Goal: Task Accomplishment & Management: Use online tool/utility

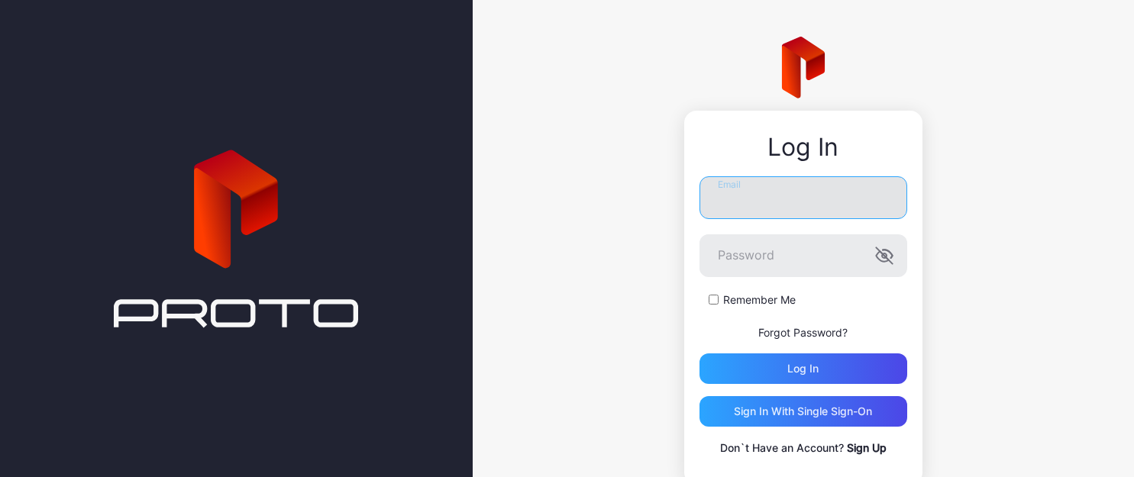
click at [768, 199] on input "Email" at bounding box center [804, 197] width 208 height 43
type input "**********"
click at [700, 354] on button "Log in" at bounding box center [804, 369] width 208 height 31
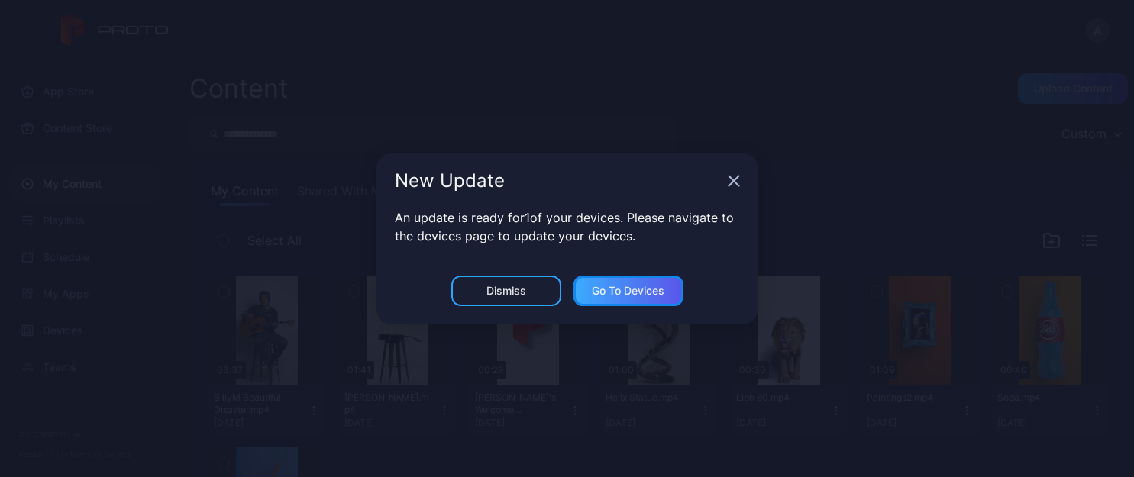
click at [623, 295] on div "Go to devices" at bounding box center [628, 291] width 73 height 12
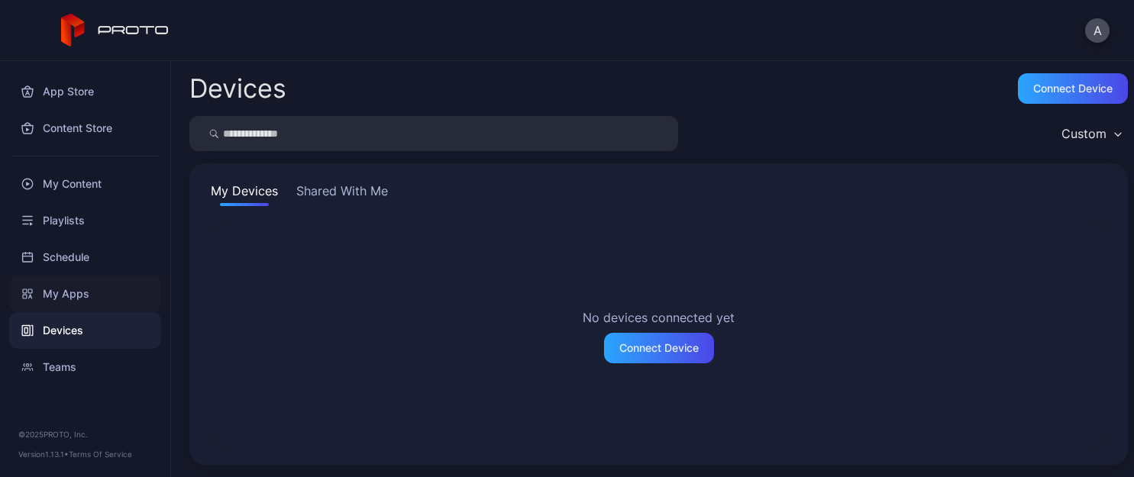
click at [74, 284] on div "My Apps" at bounding box center [85, 294] width 152 height 37
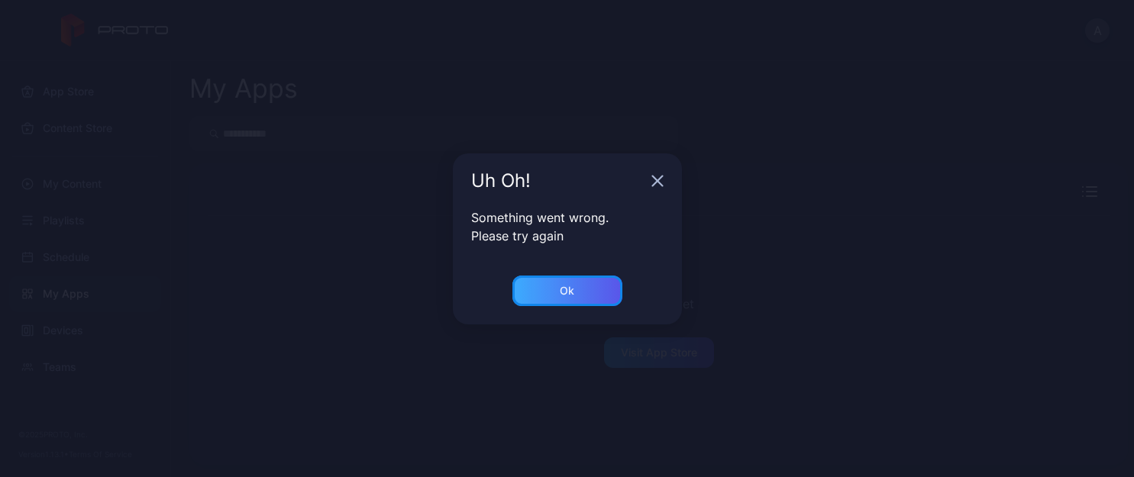
click at [548, 279] on div "Ok" at bounding box center [567, 291] width 110 height 31
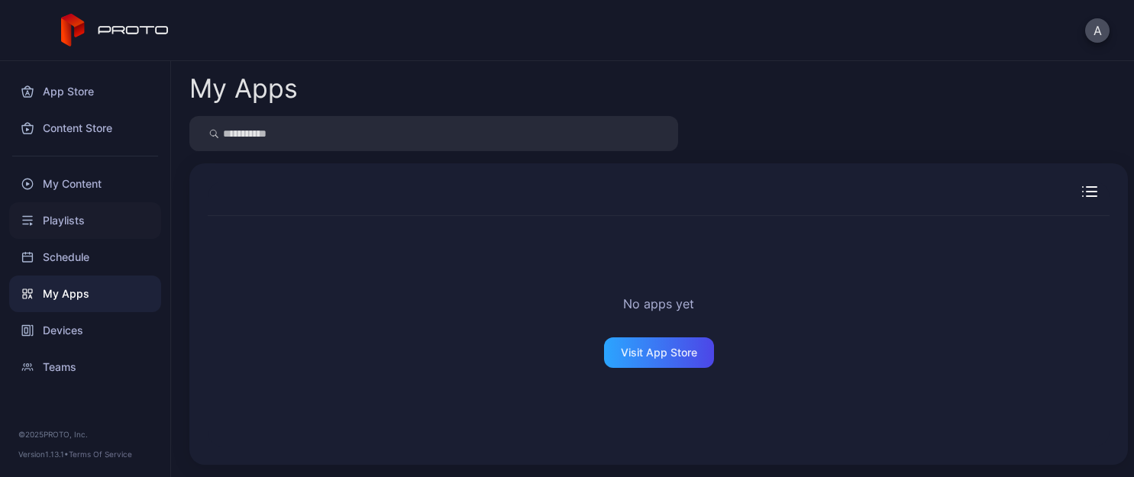
click at [63, 215] on div "Playlists" at bounding box center [85, 220] width 152 height 37
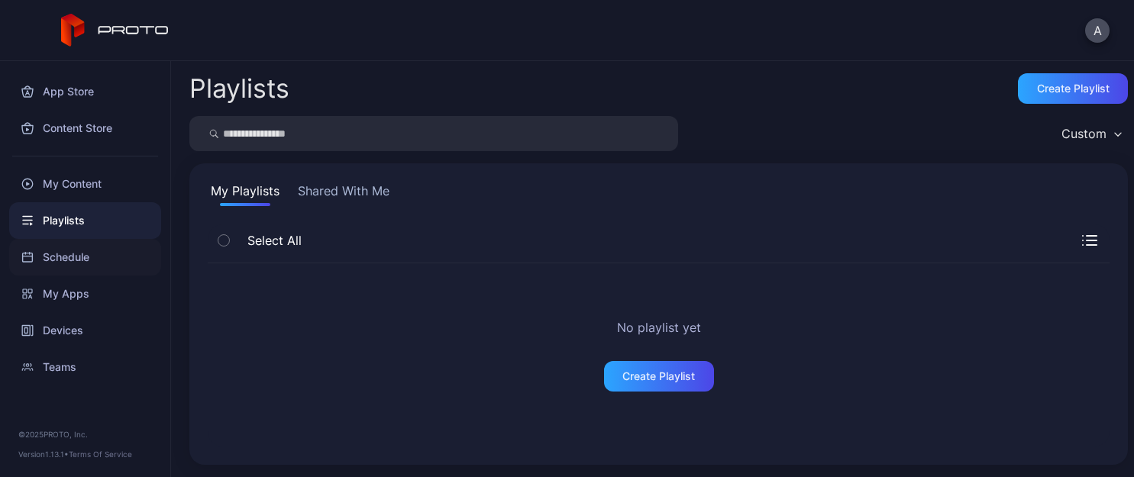
click at [59, 250] on div "Schedule" at bounding box center [85, 257] width 152 height 37
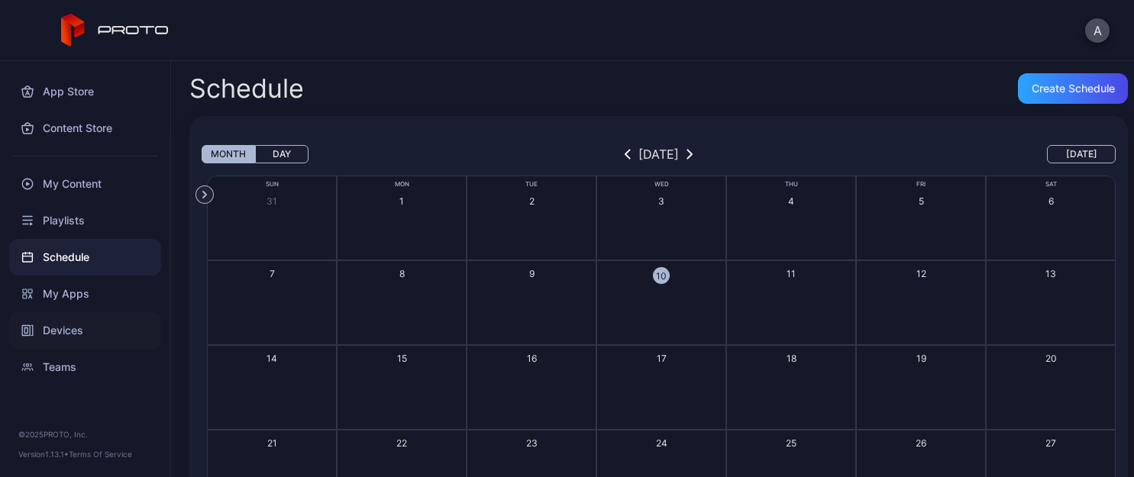
click at [60, 315] on div "Devices" at bounding box center [85, 330] width 152 height 37
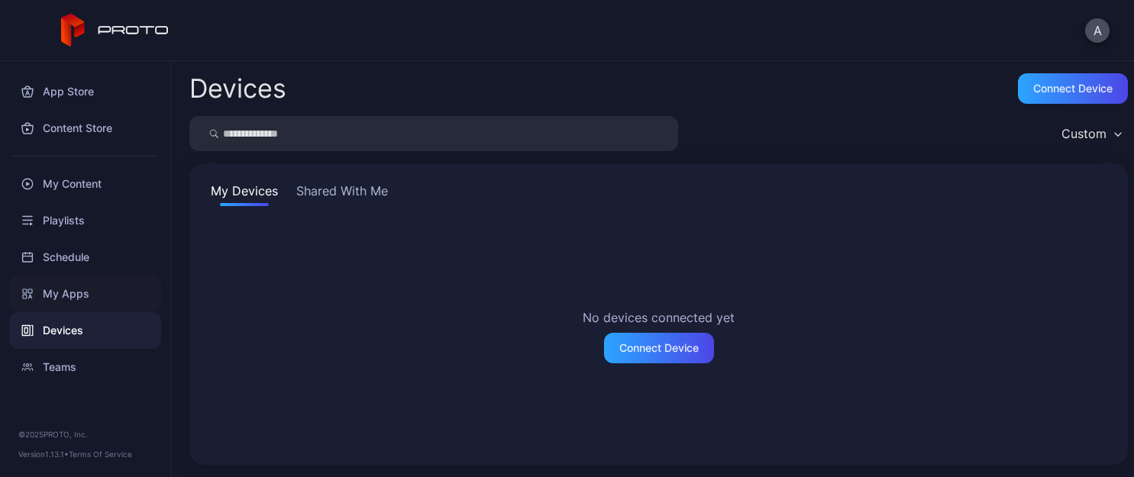
click at [69, 292] on div "My Apps" at bounding box center [85, 294] width 152 height 37
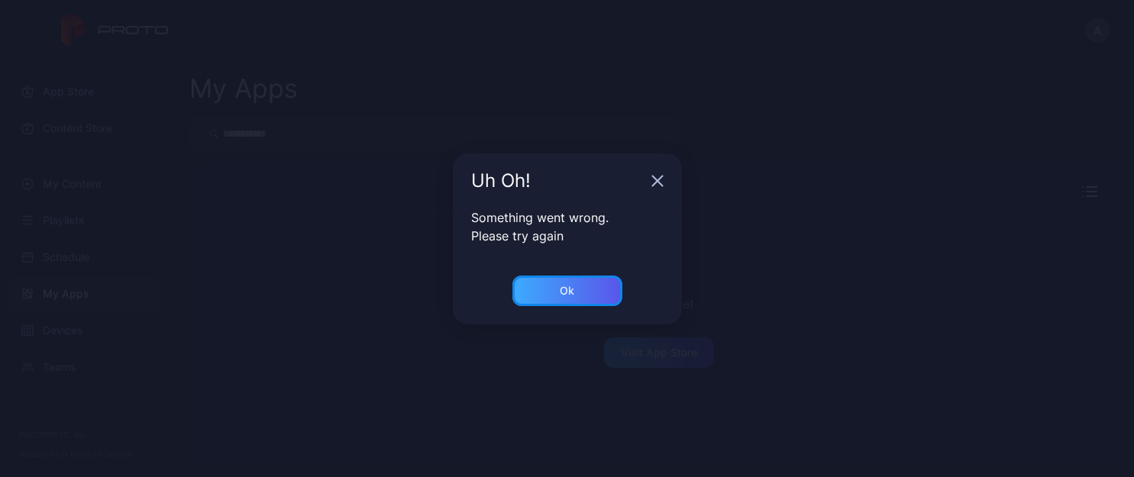
click at [516, 283] on div "Ok" at bounding box center [567, 291] width 110 height 31
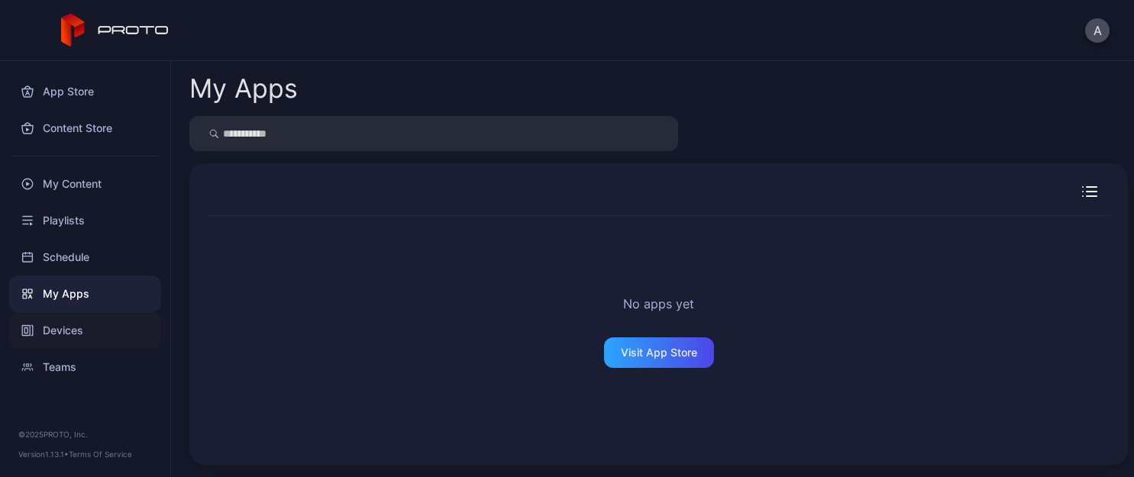
click at [56, 322] on div "Devices" at bounding box center [85, 330] width 152 height 37
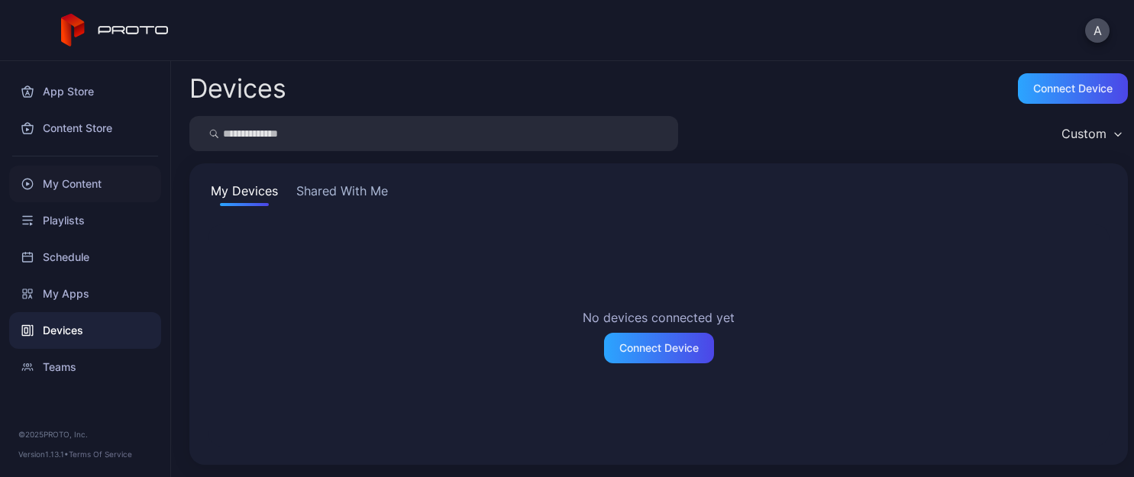
click at [56, 180] on div "My Content" at bounding box center [85, 184] width 152 height 37
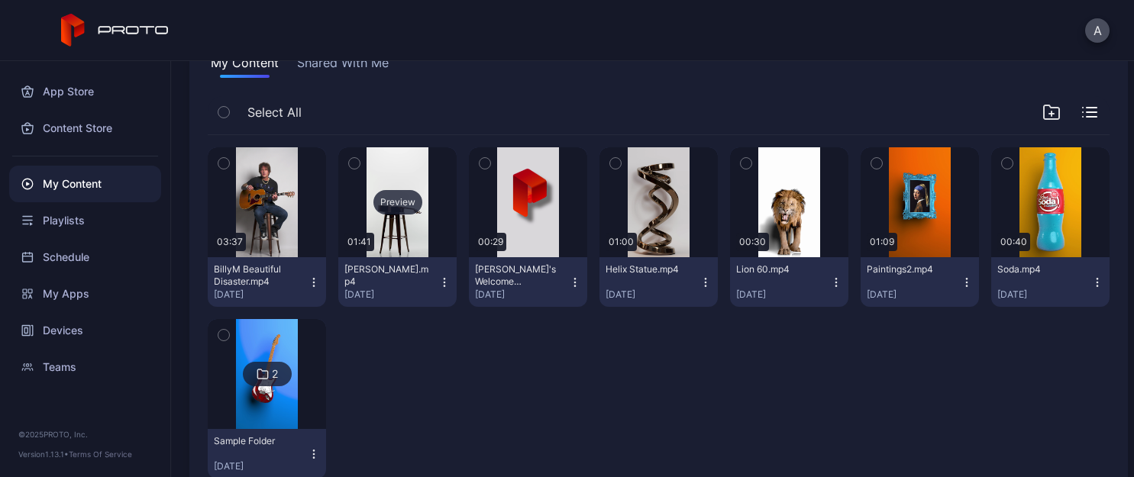
scroll to position [38, 0]
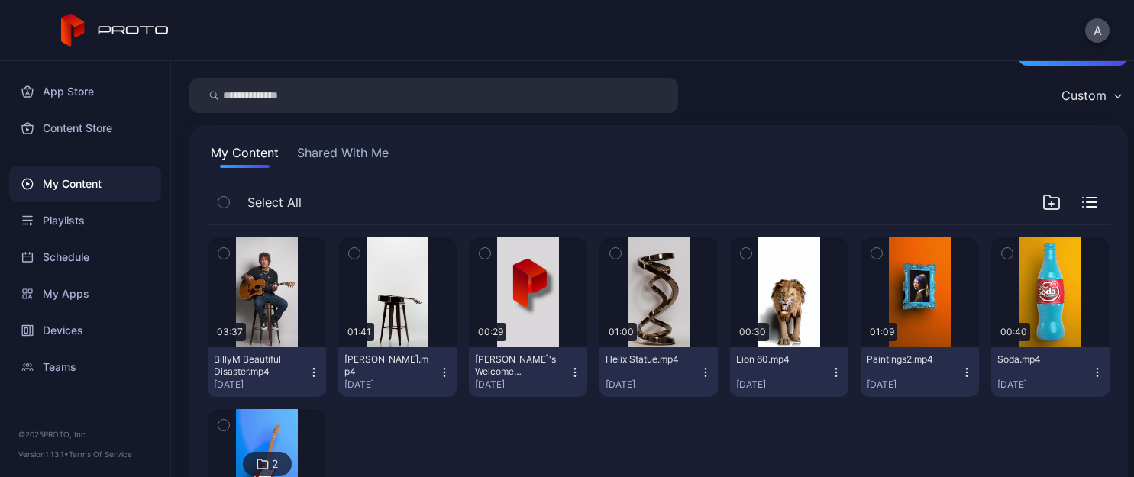
click at [335, 164] on button "Shared With Me" at bounding box center [343, 156] width 98 height 24
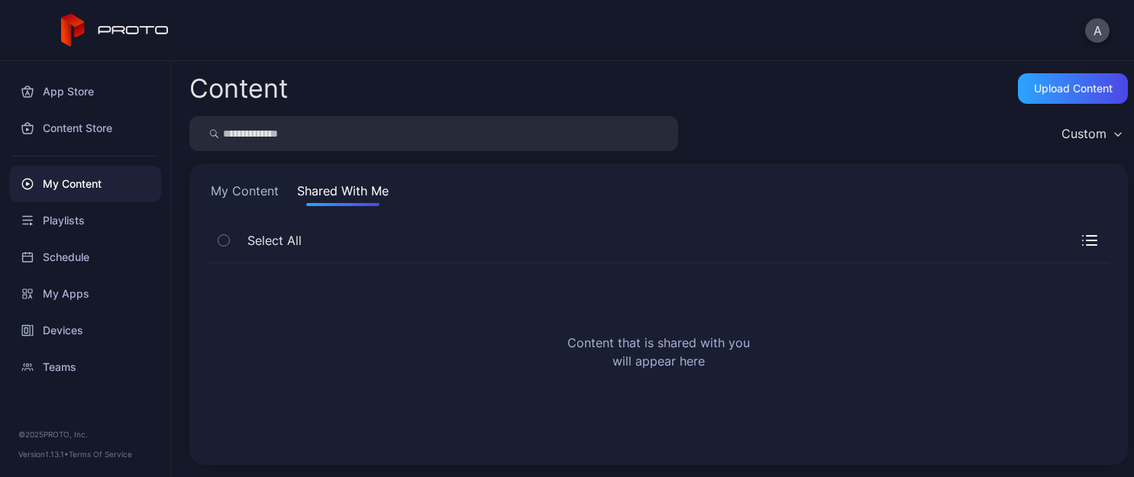
click at [247, 186] on button "My Content" at bounding box center [245, 194] width 74 height 24
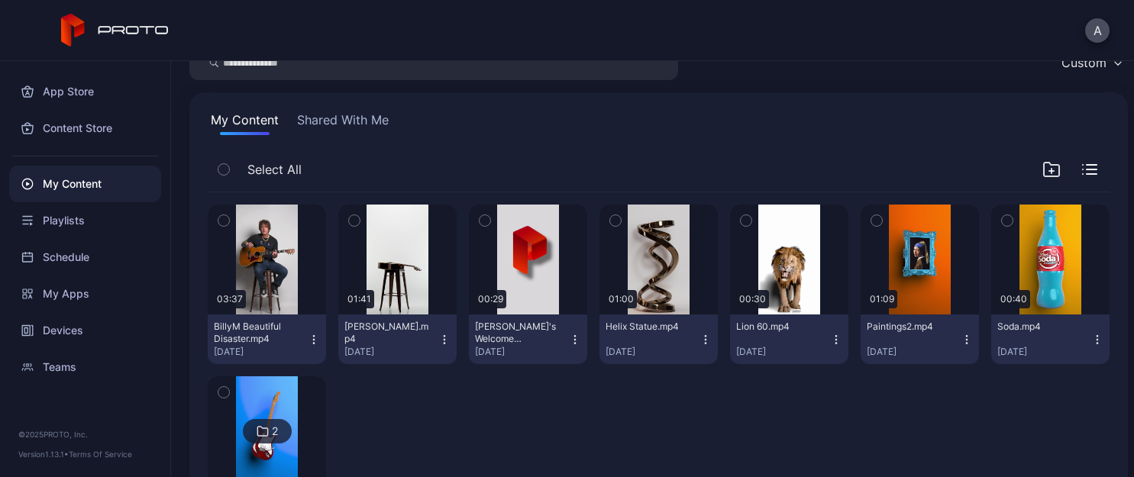
scroll to position [141, 0]
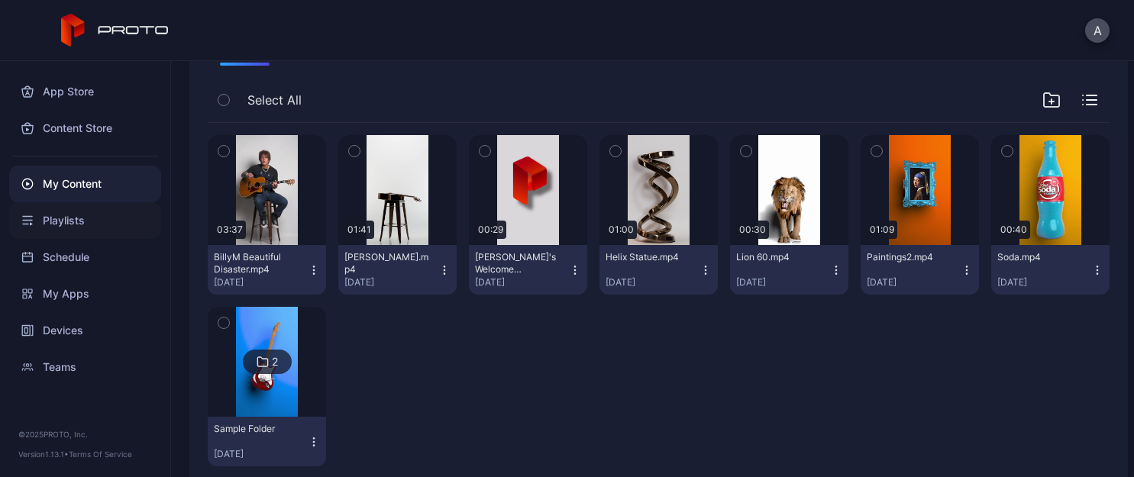
click at [52, 226] on div "Playlists" at bounding box center [85, 220] width 152 height 37
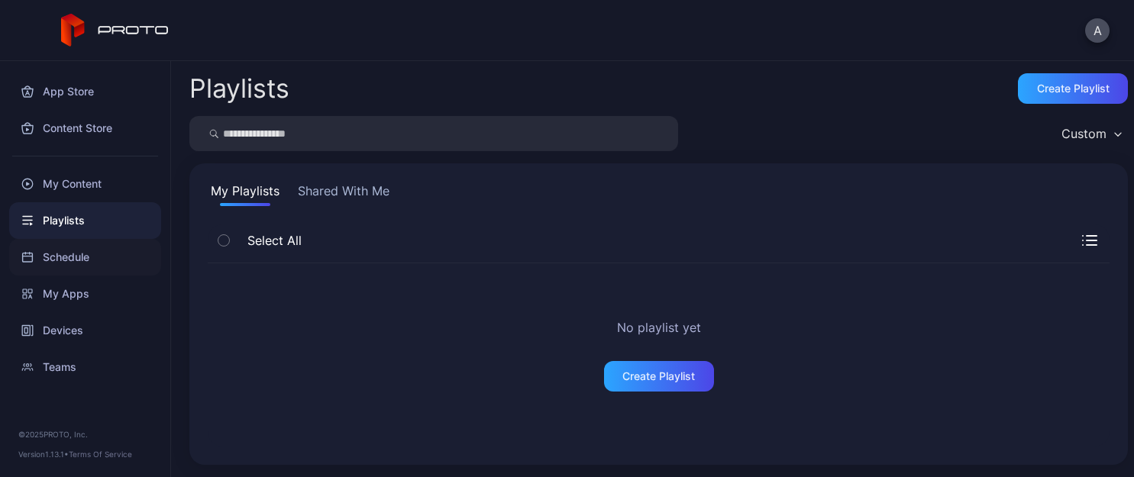
click at [57, 267] on div "Schedule" at bounding box center [85, 257] width 152 height 37
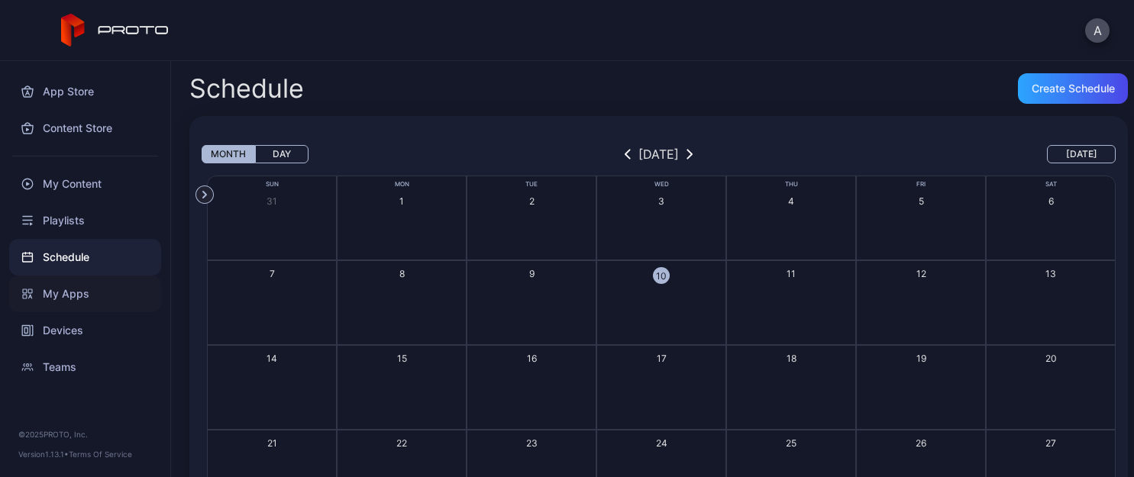
click at [57, 298] on div "My Apps" at bounding box center [85, 294] width 152 height 37
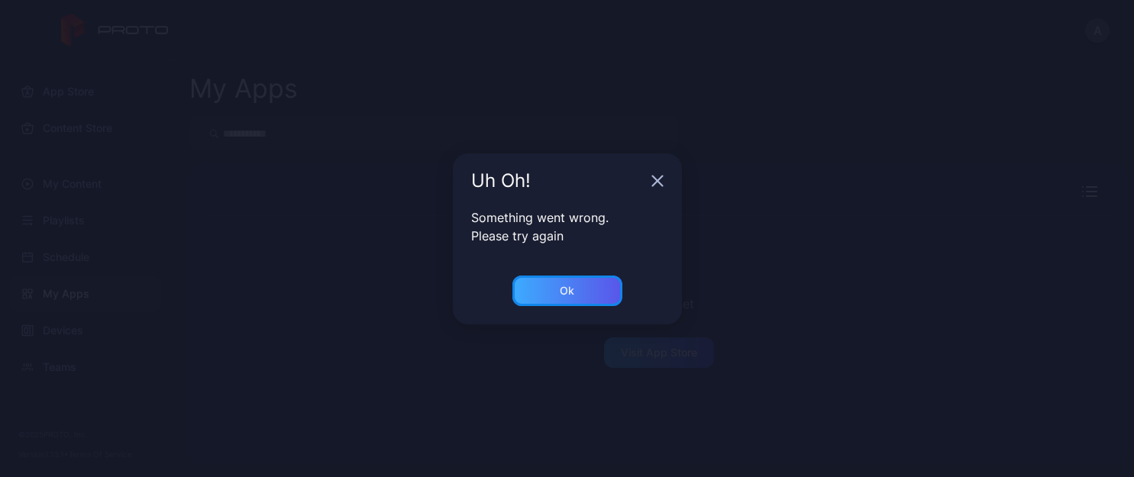
click at [574, 288] on div "Ok" at bounding box center [567, 291] width 15 height 12
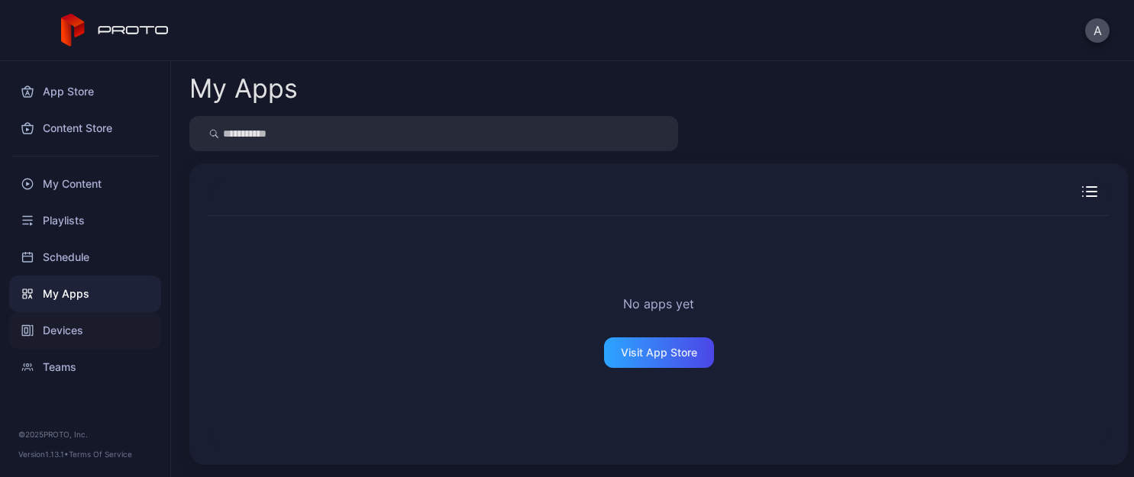
click at [50, 322] on div "Devices" at bounding box center [85, 330] width 152 height 37
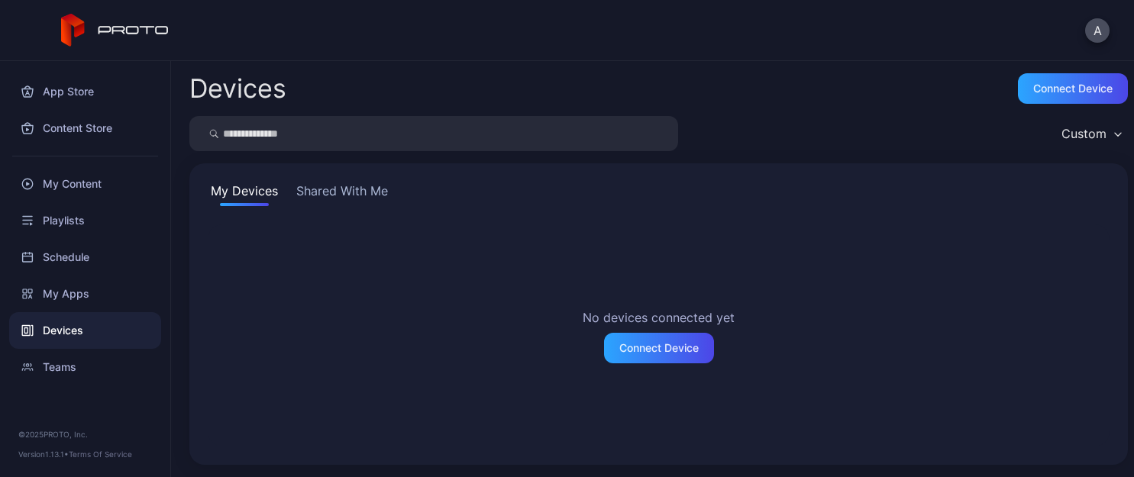
click at [347, 197] on button "Shared With Me" at bounding box center [342, 194] width 98 height 24
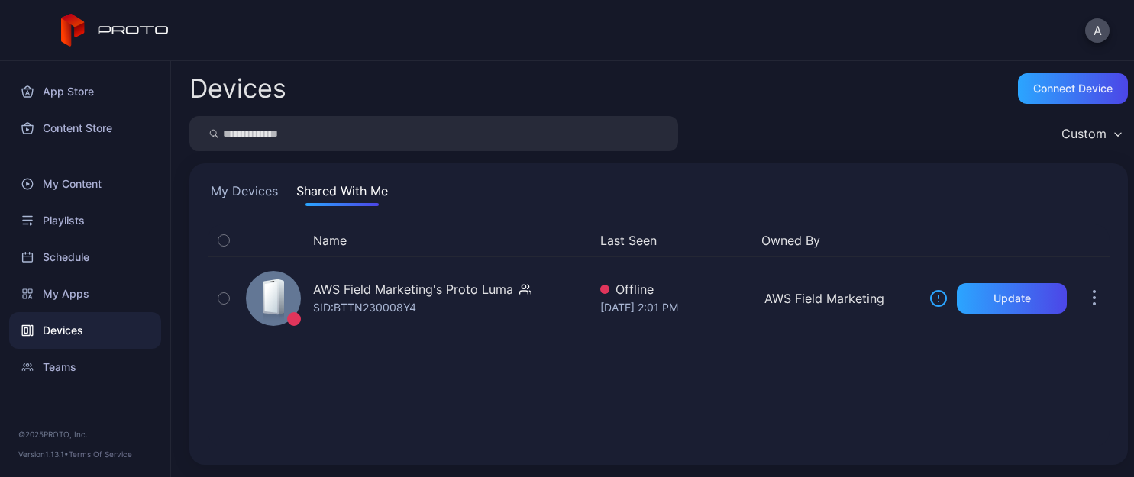
click at [240, 190] on button "My Devices" at bounding box center [244, 194] width 73 height 24
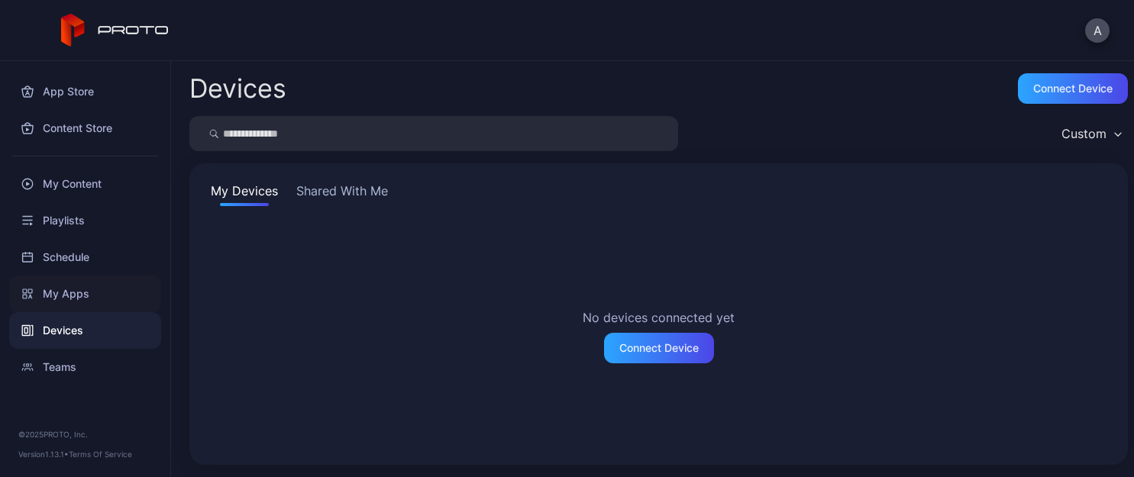
click at [87, 287] on div "My Apps" at bounding box center [85, 294] width 152 height 37
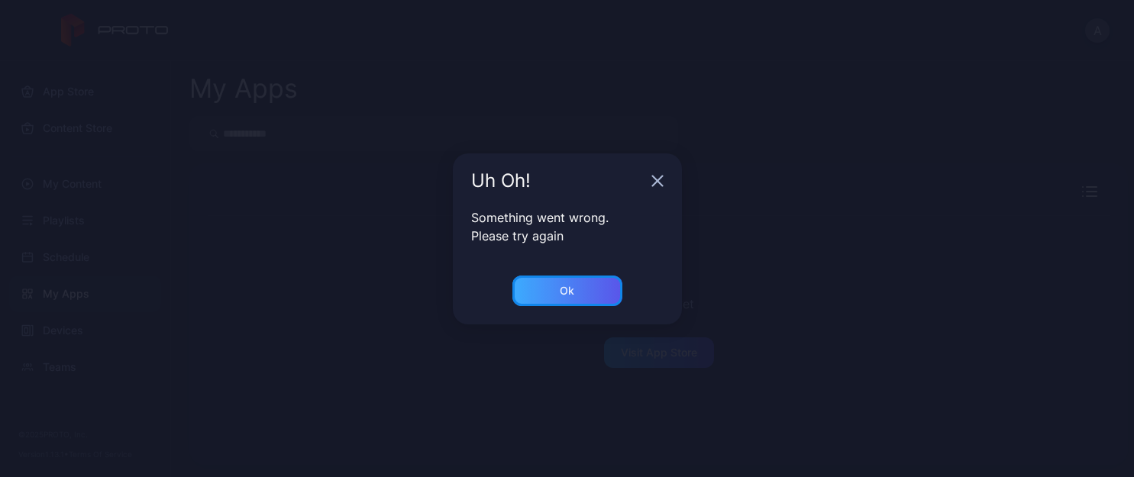
click at [584, 288] on div "Ok" at bounding box center [567, 291] width 110 height 31
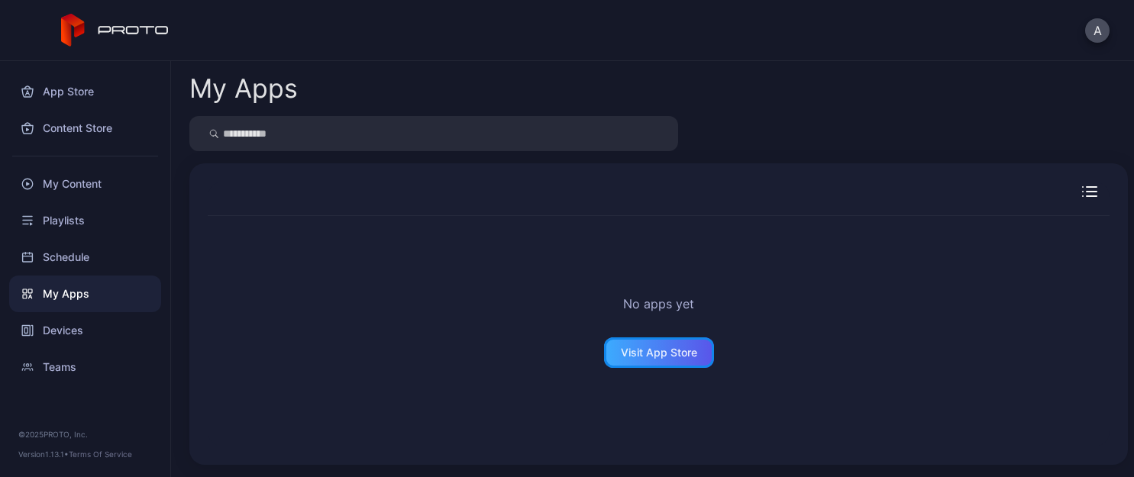
click at [638, 347] on div "Visit App Store" at bounding box center [659, 353] width 76 height 12
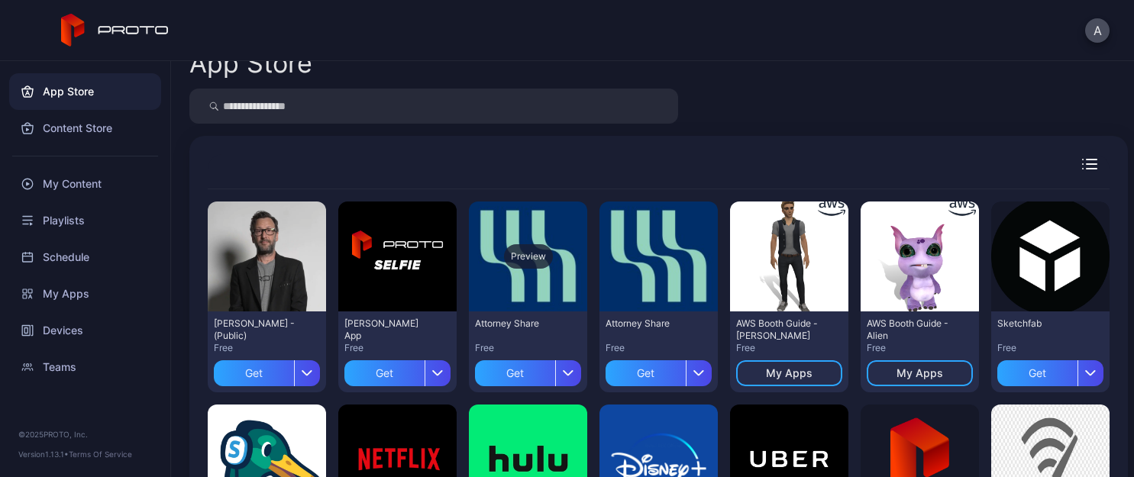
scroll to position [26, 0]
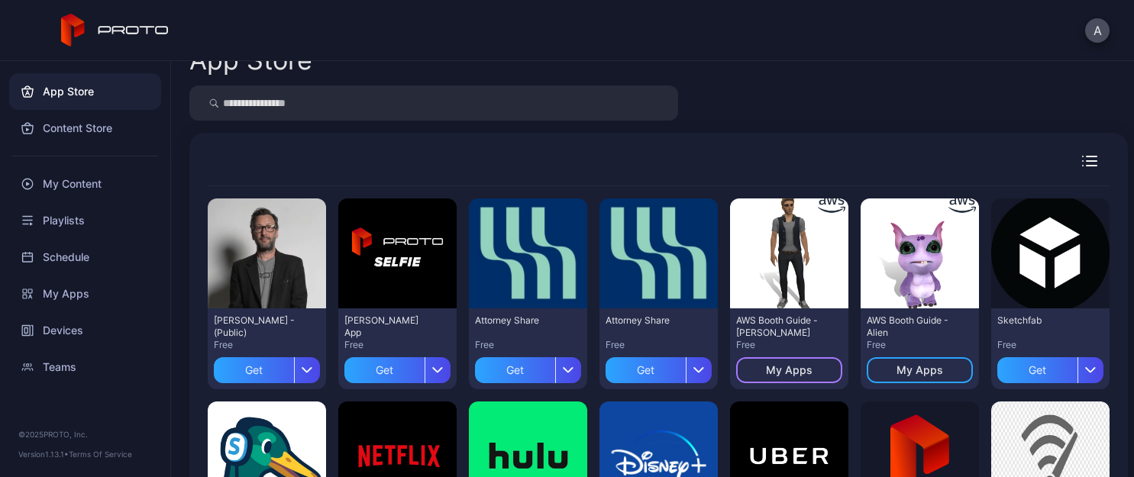
click at [781, 373] on div "My Apps" at bounding box center [789, 370] width 47 height 12
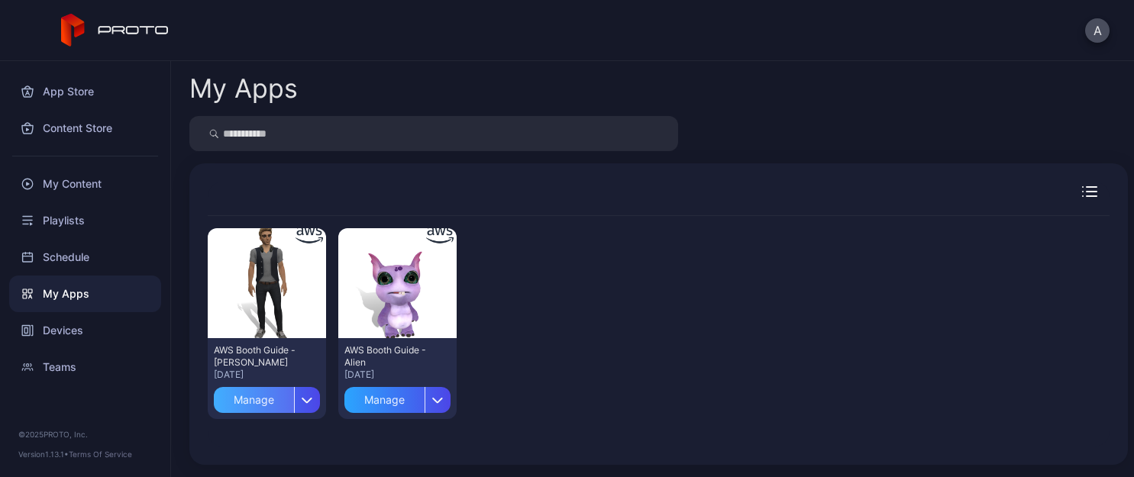
click at [263, 401] on div "Manage" at bounding box center [254, 400] width 80 height 26
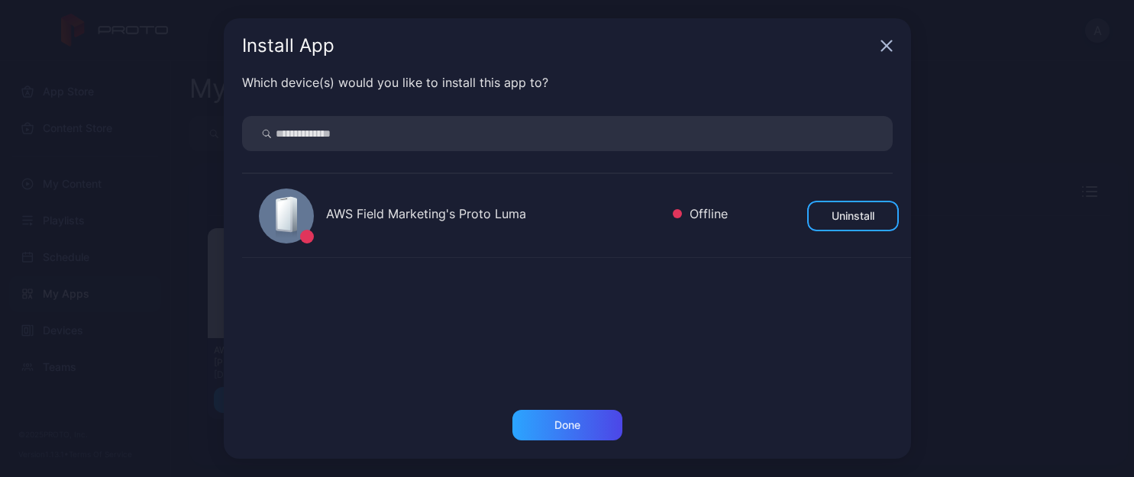
click at [134, 132] on div "Install App Which device(s) would you like to install this app to? AWS Field Ma…" at bounding box center [567, 238] width 1134 height 477
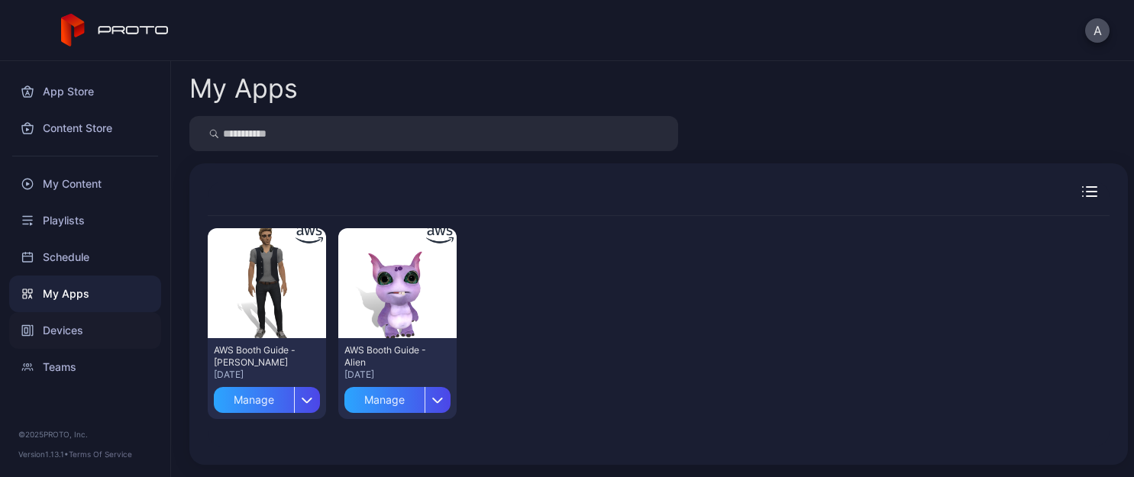
click at [61, 312] on div "Devices" at bounding box center [85, 330] width 152 height 37
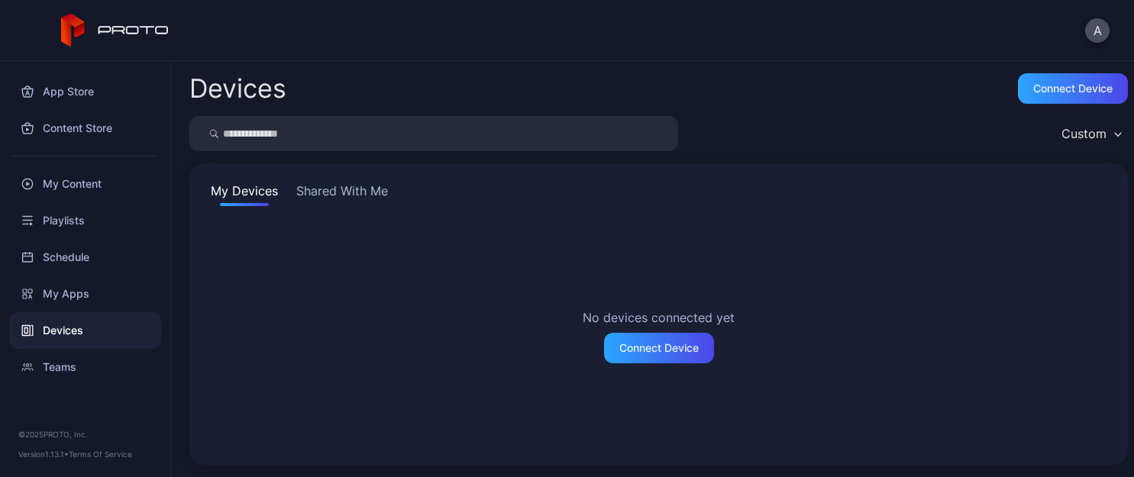
click at [351, 189] on button "Shared With Me" at bounding box center [342, 194] width 98 height 24
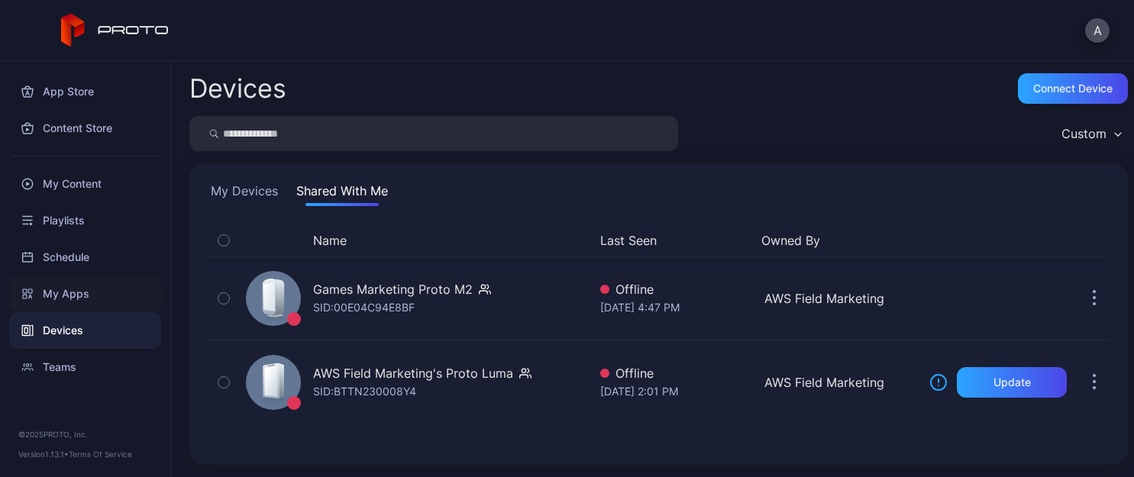
click at [63, 281] on div "My Apps" at bounding box center [85, 294] width 152 height 37
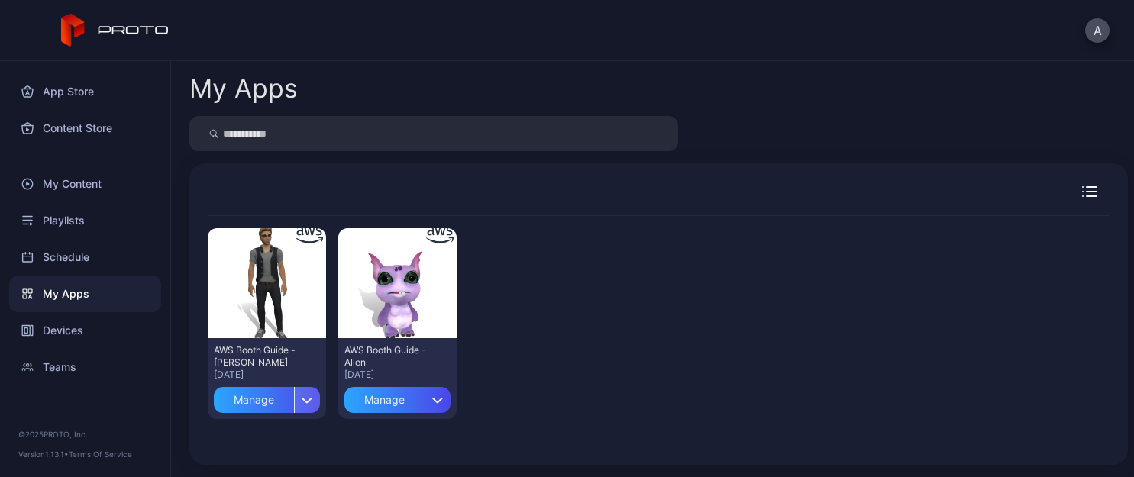
click at [303, 398] on icon "button" at bounding box center [307, 400] width 9 height 5
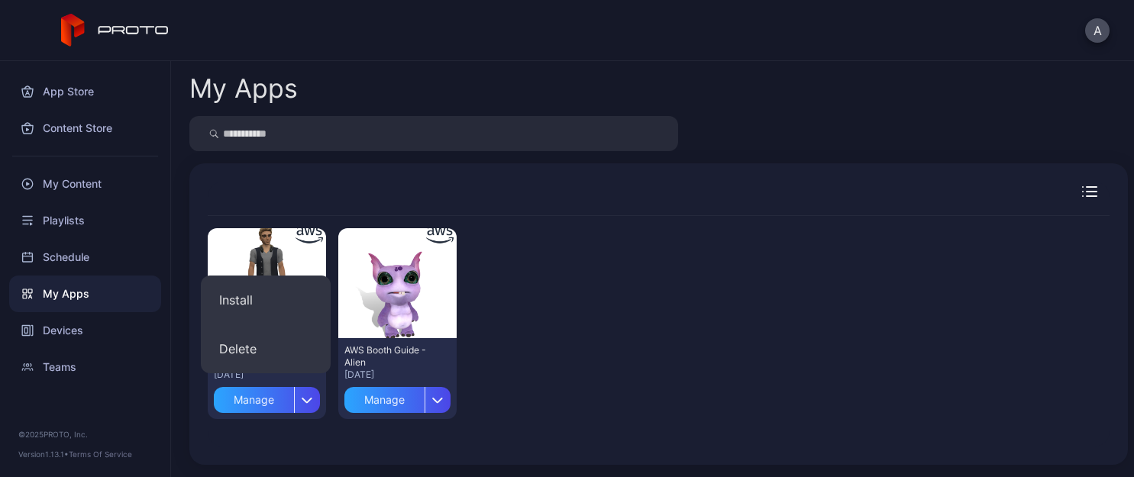
click at [601, 328] on div "Preview AWS Booth Guide - [PERSON_NAME] [DATE] Manage Preview AWS Booth Guide -…" at bounding box center [659, 323] width 902 height 215
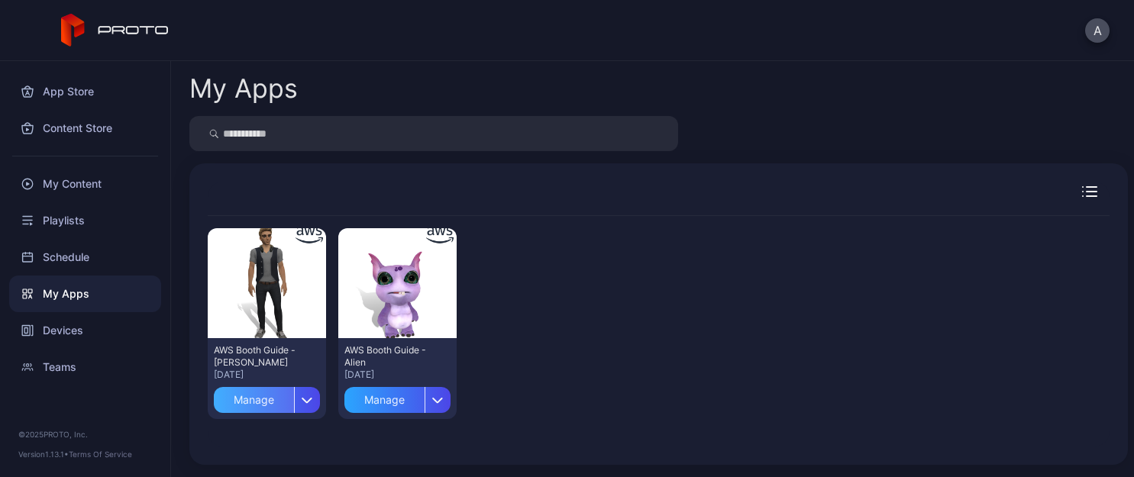
click at [250, 392] on div "Manage" at bounding box center [254, 400] width 80 height 26
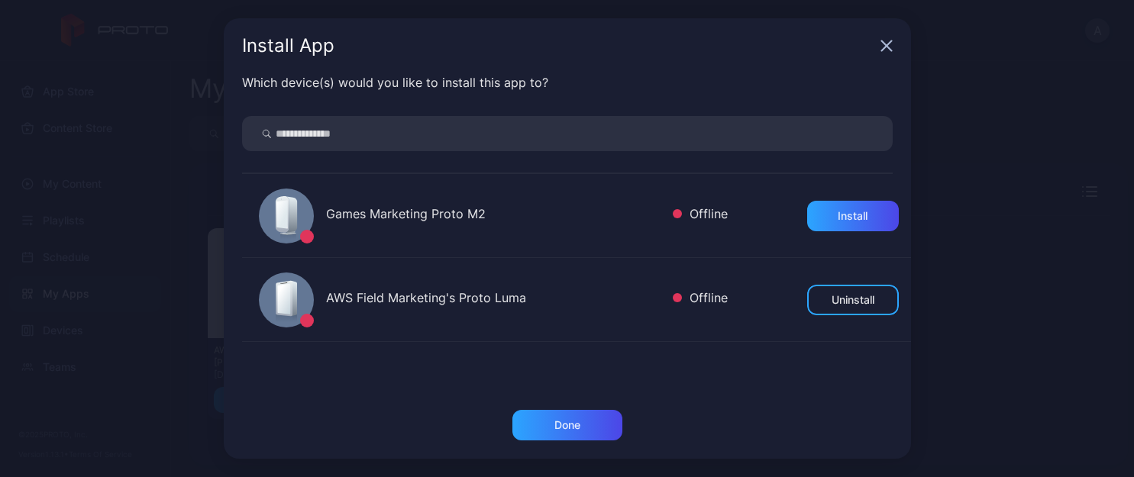
click at [891, 49] on icon "button" at bounding box center [887, 46] width 12 height 12
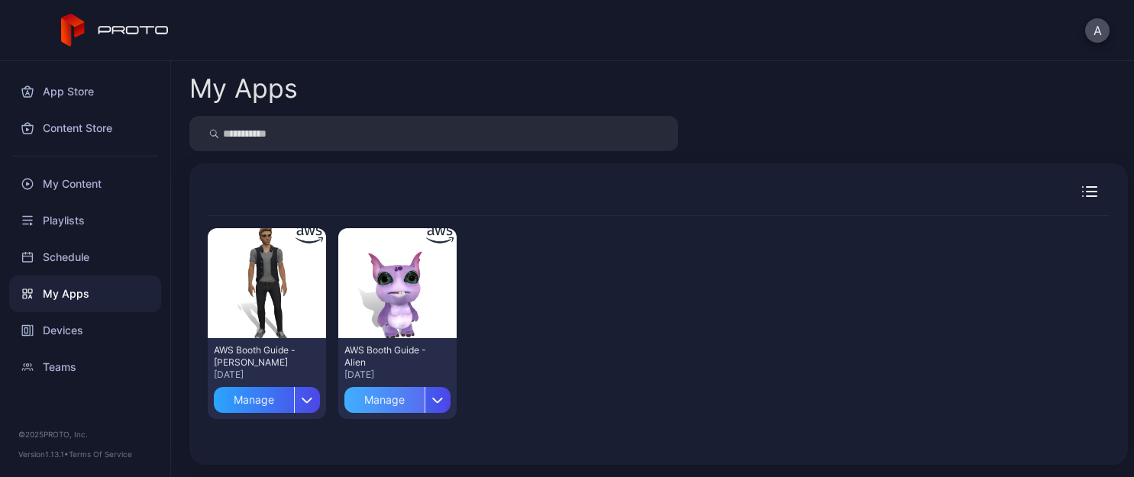
click at [376, 406] on div "Manage" at bounding box center [384, 400] width 80 height 26
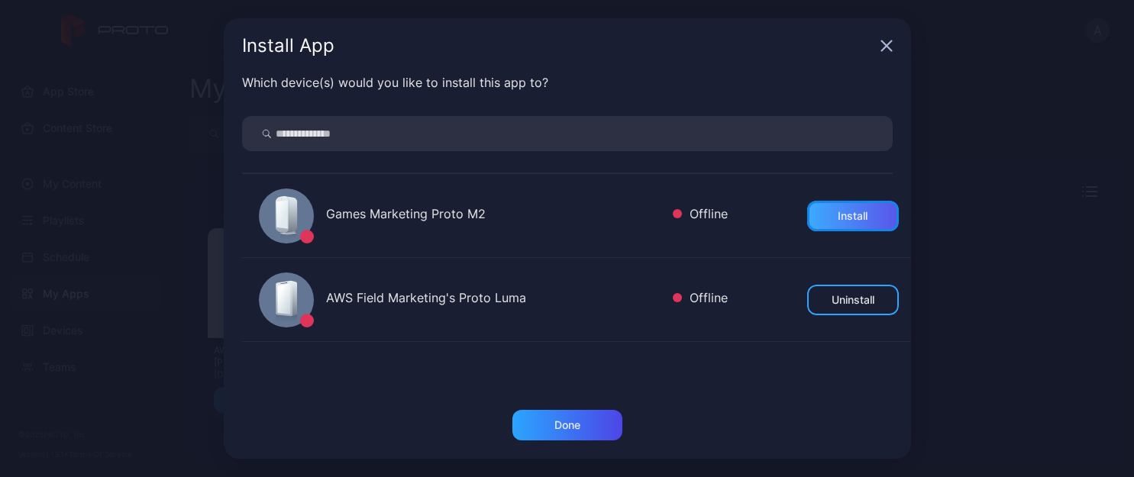
click at [838, 212] on div "Install" at bounding box center [853, 216] width 30 height 12
click at [884, 48] on icon "button" at bounding box center [886, 46] width 10 height 10
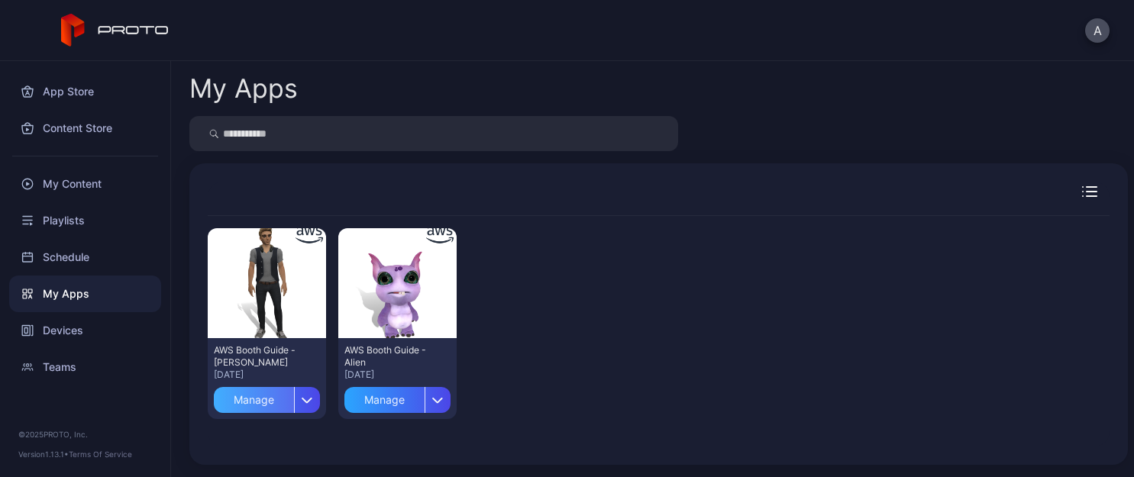
click at [244, 399] on div "Manage" at bounding box center [254, 400] width 80 height 26
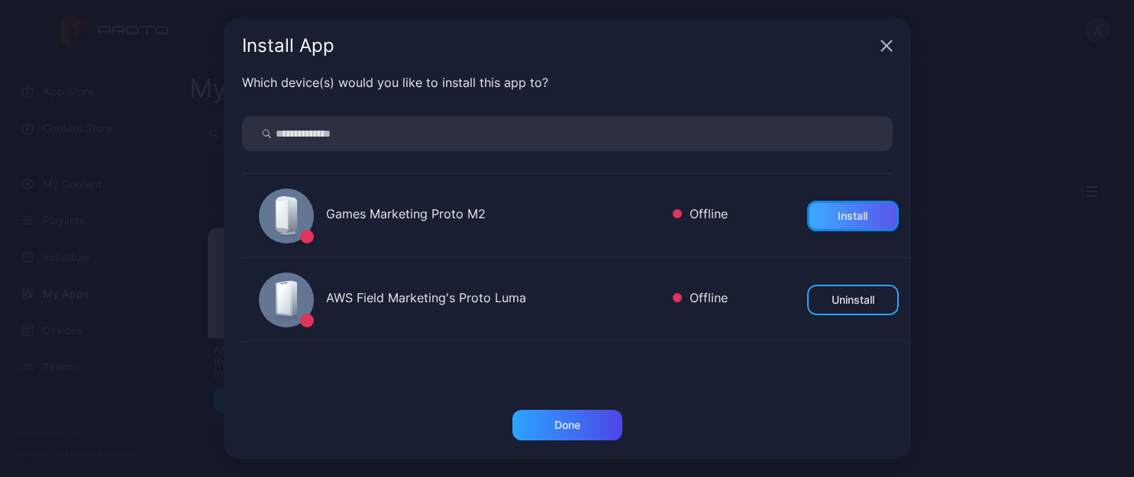
click at [839, 205] on div "Install" at bounding box center [853, 216] width 92 height 31
click at [887, 45] on icon "button" at bounding box center [886, 46] width 10 height 10
